Goal: Find specific page/section: Find specific page/section

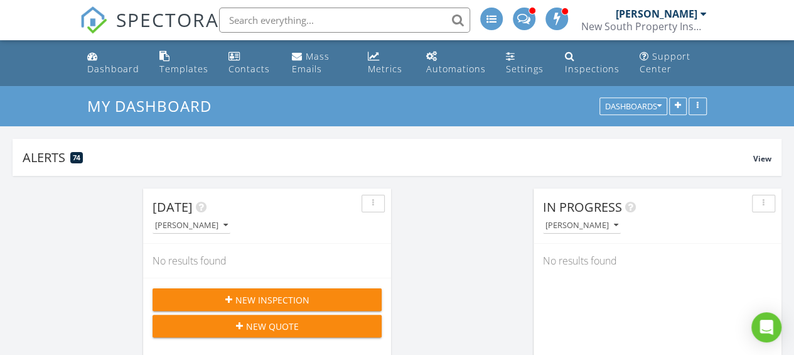
click at [252, 19] on input "text" at bounding box center [344, 20] width 251 height 25
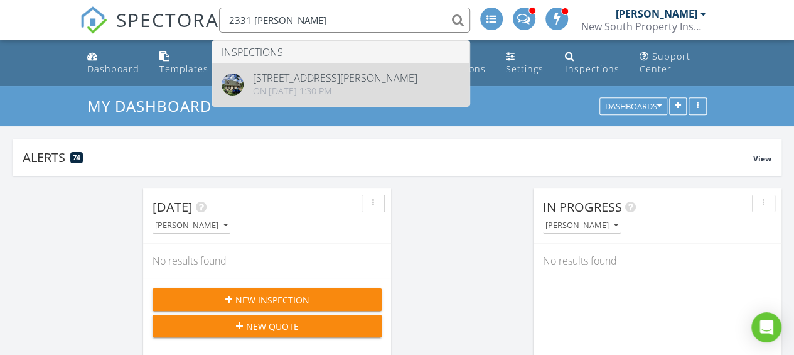
type input "2331 Gill"
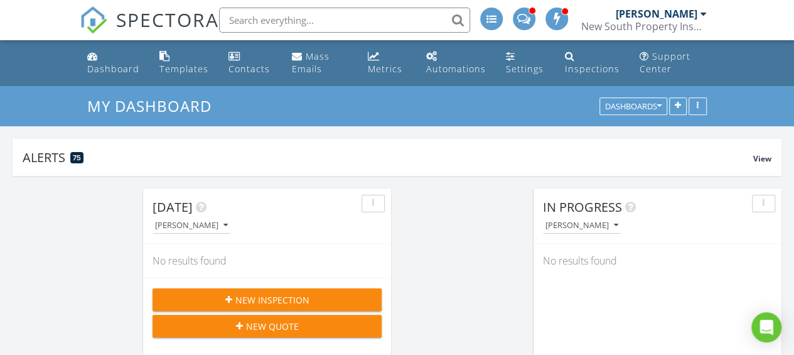
click at [257, 15] on input "text" at bounding box center [344, 20] width 251 height 25
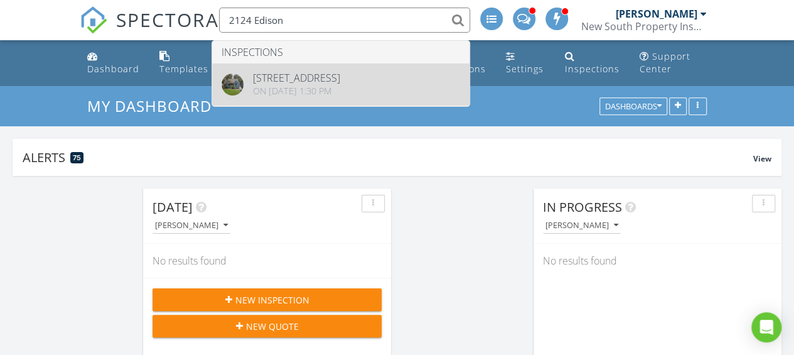
type input "2124 Edison"
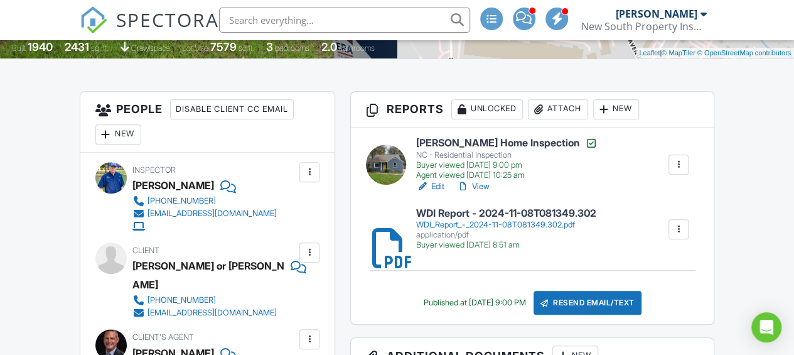
scroll to position [251, 0]
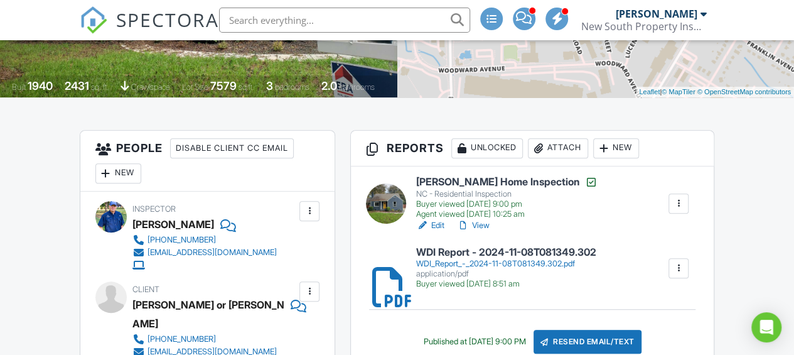
click at [486, 226] on link "View" at bounding box center [473, 225] width 33 height 13
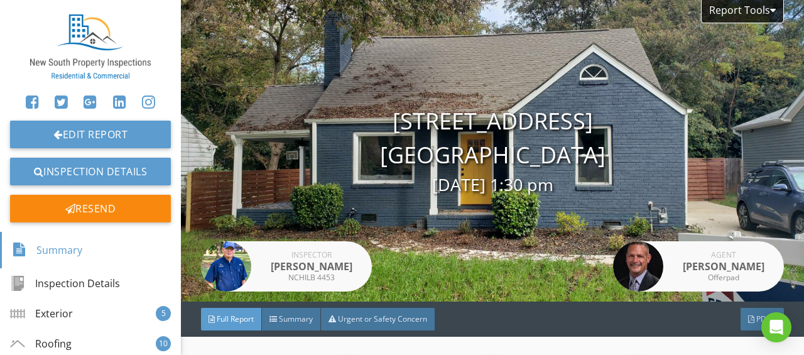
click at [456, 249] on div "Report Tools 2124 Edison St Charlotte, NC 28206 11/07/2024 1:30 pm Inspector Ro…" at bounding box center [492, 150] width 623 height 301
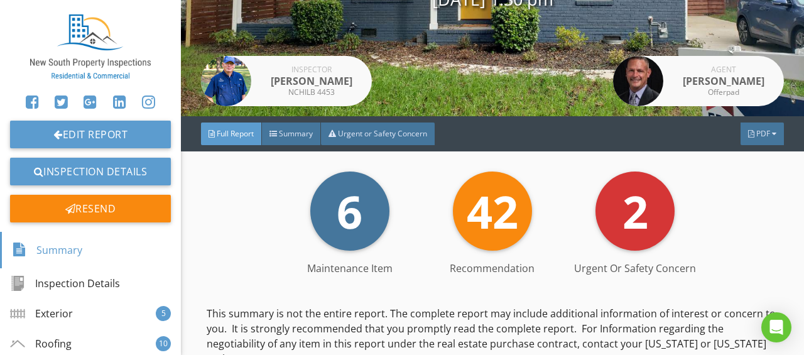
scroll to position [188, 0]
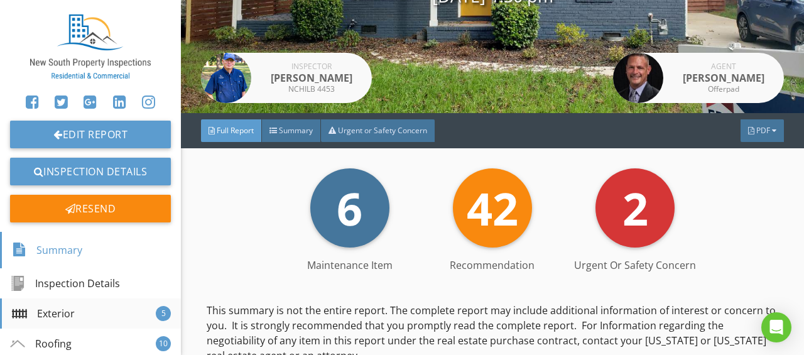
click at [59, 318] on div "Exterior" at bounding box center [43, 313] width 63 height 15
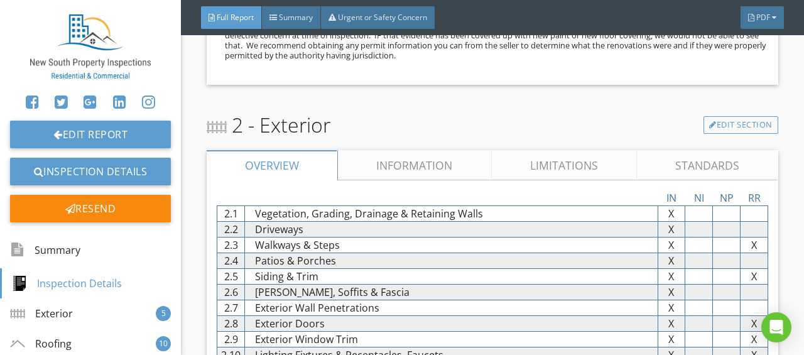
scroll to position [910, 0]
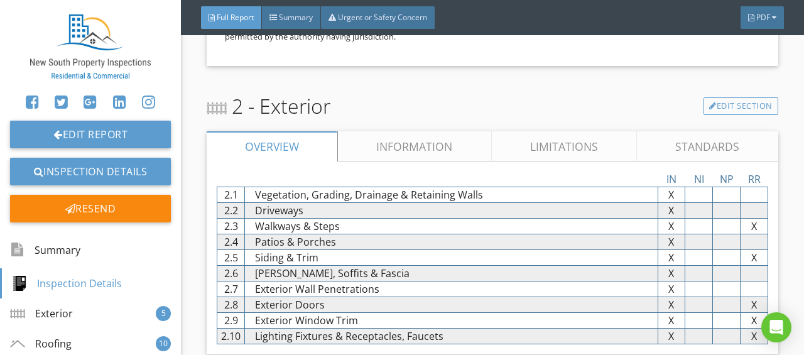
click at [423, 151] on link "Information" at bounding box center [414, 146] width 153 height 30
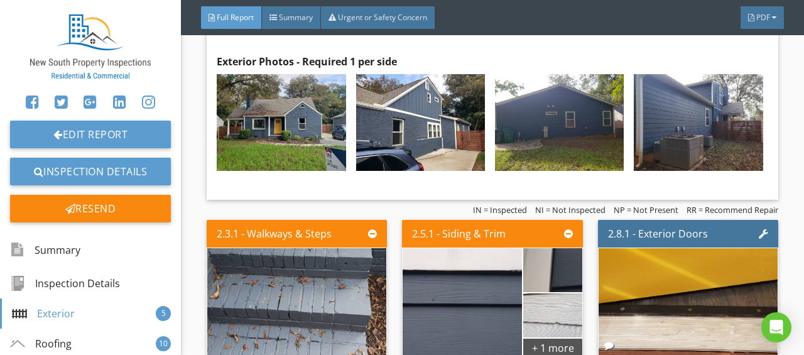
scroll to position [1789, 0]
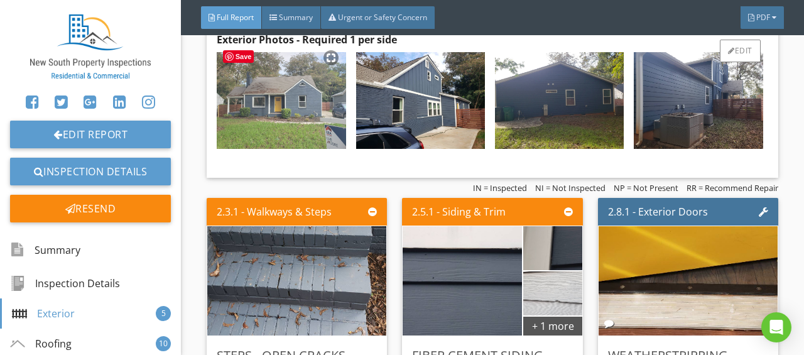
click at [310, 102] on img at bounding box center [281, 100] width 129 height 97
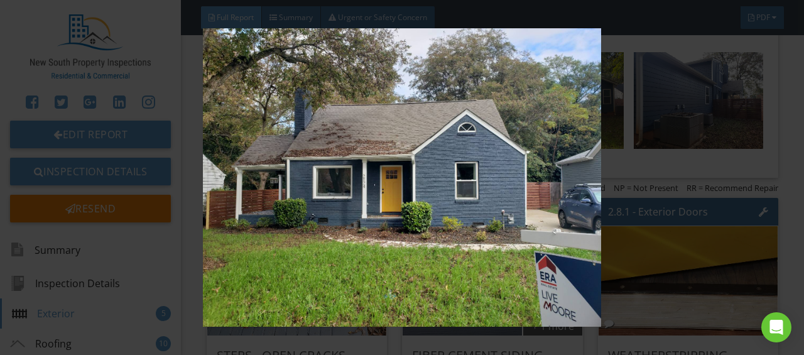
click at [149, 26] on div at bounding box center [402, 177] width 804 height 355
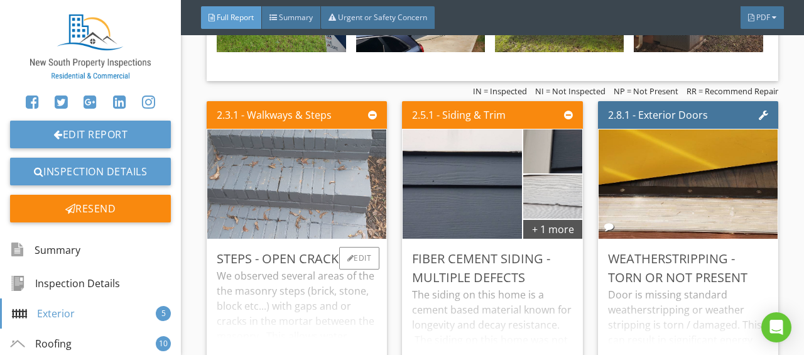
scroll to position [1915, 0]
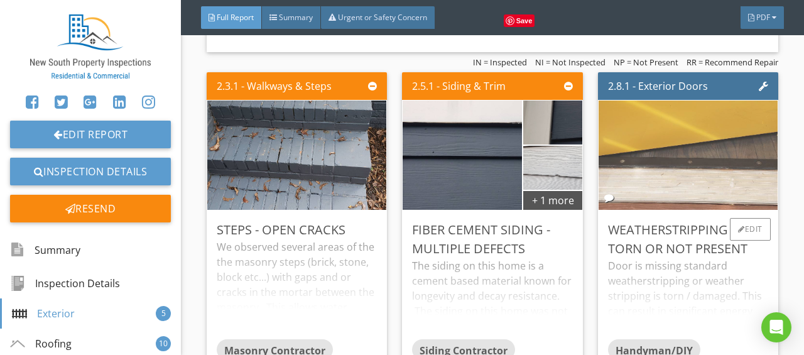
click at [697, 132] on img at bounding box center [687, 155] width 364 height 273
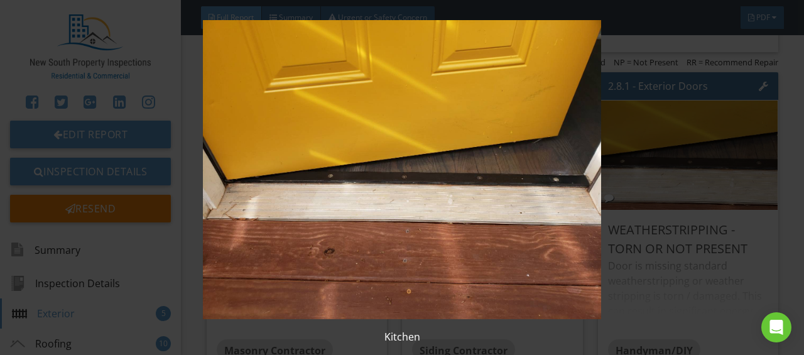
click at [406, 219] on img at bounding box center [401, 169] width 725 height 299
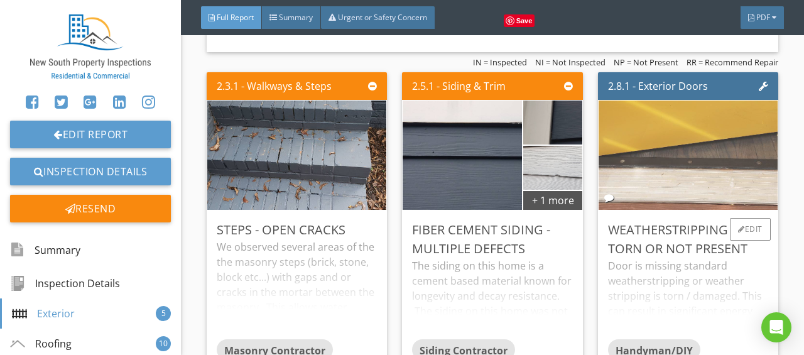
click at [741, 110] on img at bounding box center [687, 155] width 364 height 273
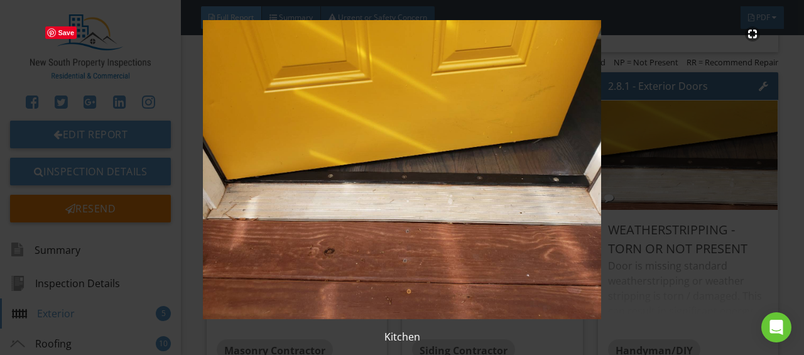
click at [296, 140] on img at bounding box center [401, 169] width 725 height 299
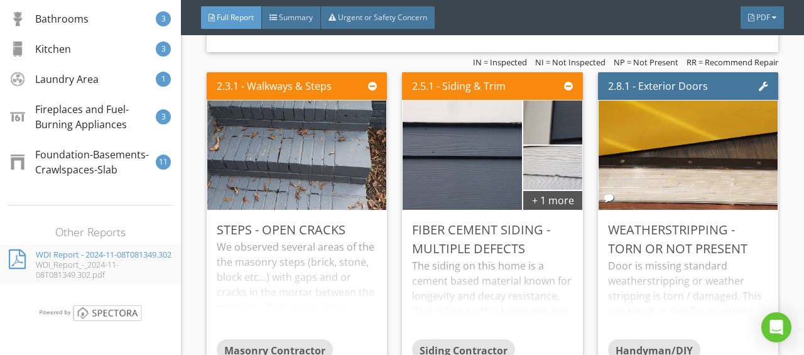
scroll to position [649, 0]
click at [83, 149] on div "Foundation-Basements-Crawlspaces-Slab" at bounding box center [84, 162] width 144 height 30
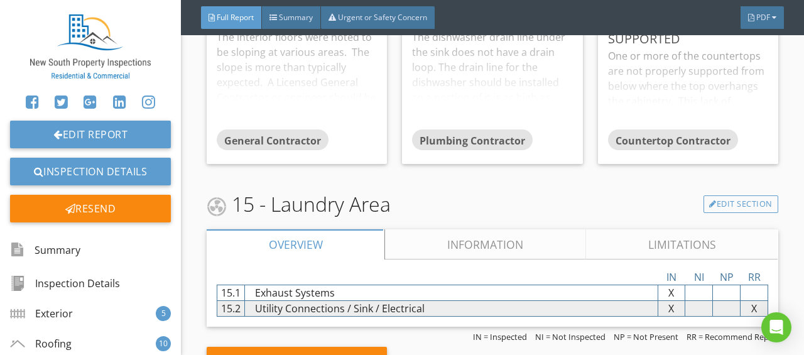
scroll to position [8055, 0]
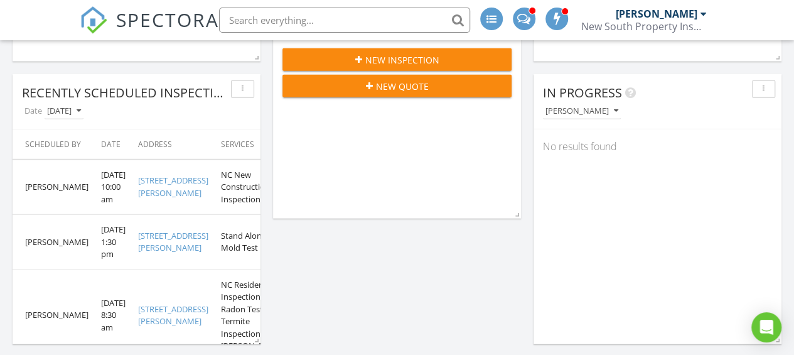
scroll to position [1695, 0]
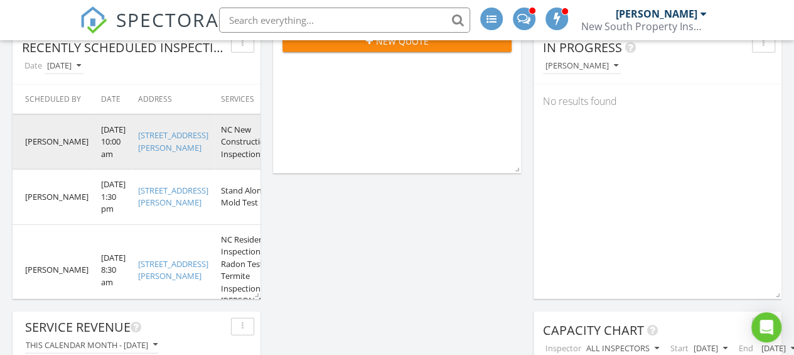
click at [152, 153] on link "2516 Ellen Ave, Charlotte, NC 28208" at bounding box center [173, 141] width 70 height 24
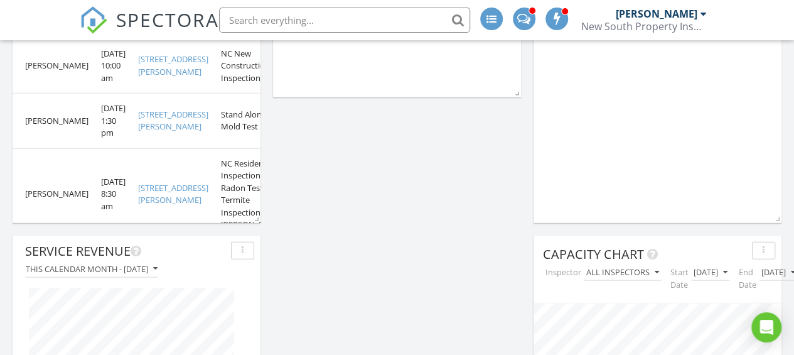
scroll to position [1729, 0]
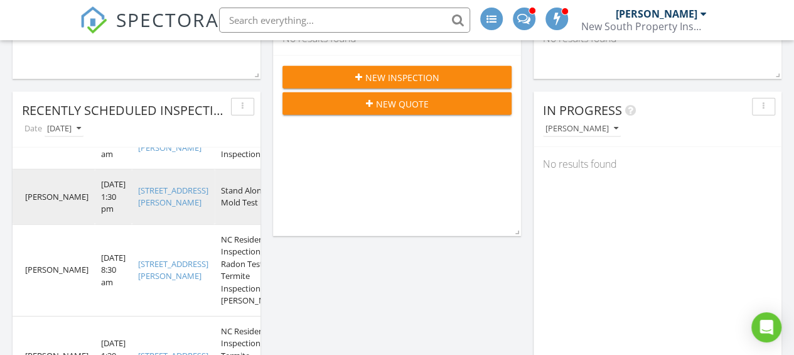
click at [152, 208] on link "[STREET_ADDRESS][PERSON_NAME]" at bounding box center [173, 197] width 70 height 24
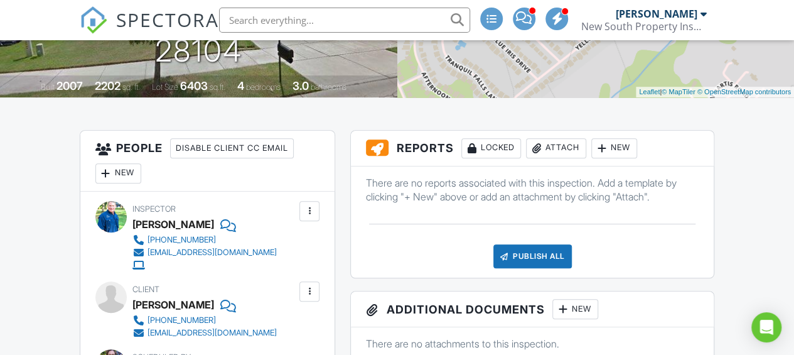
scroll to position [314, 0]
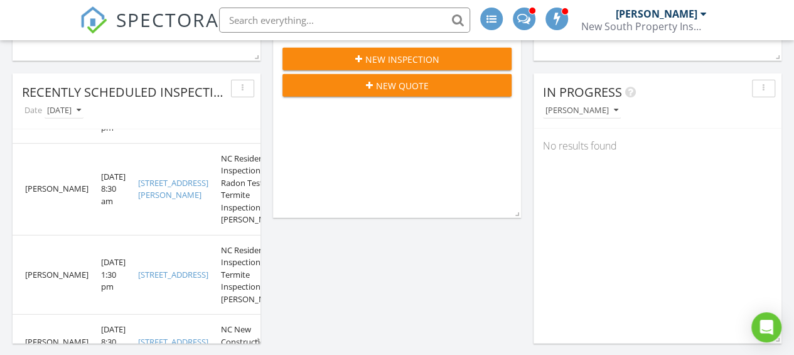
scroll to position [1632, 0]
